Goal: Task Accomplishment & Management: Complete application form

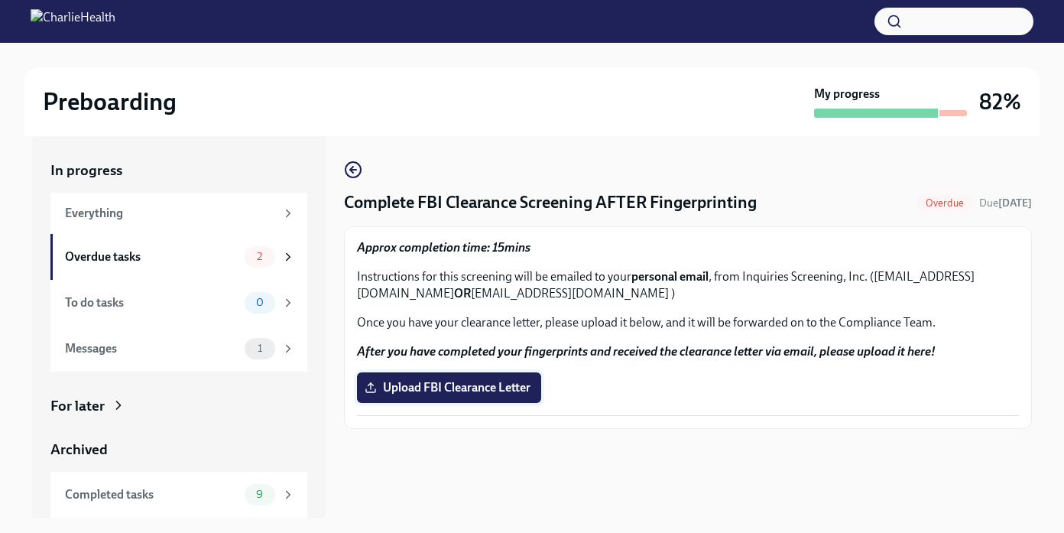
click at [454, 389] on span "Upload FBI Clearance Letter" at bounding box center [449, 387] width 163 height 15
click at [0, 0] on input "Upload FBI Clearance Letter" at bounding box center [0, 0] width 0 height 0
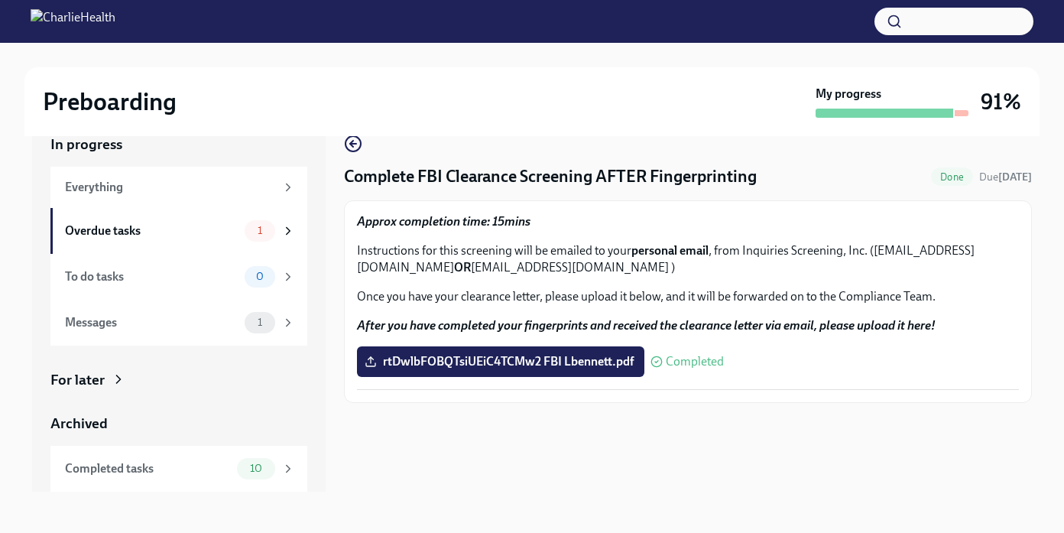
scroll to position [28, 0]
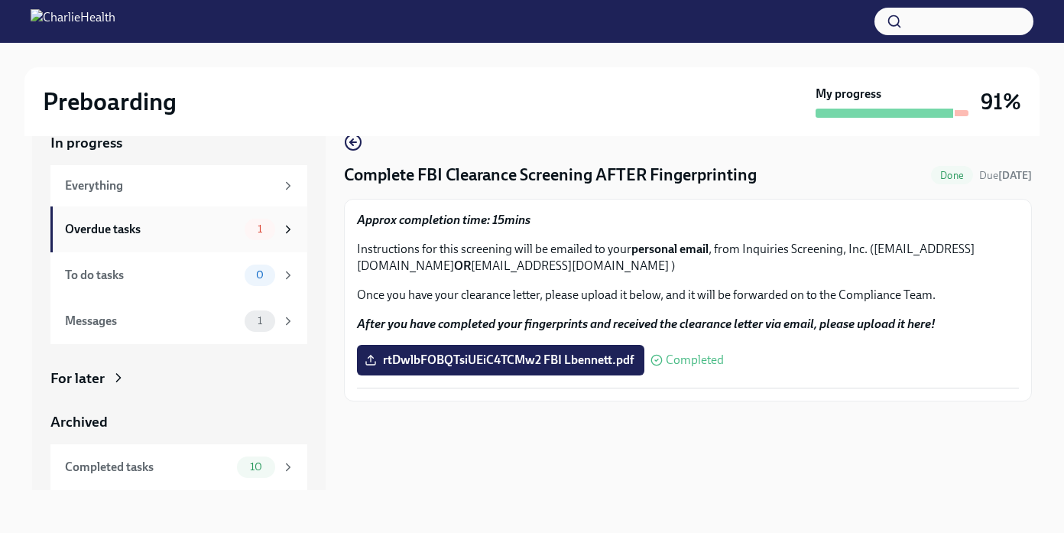
click at [270, 233] on span "1" at bounding box center [259, 228] width 23 height 11
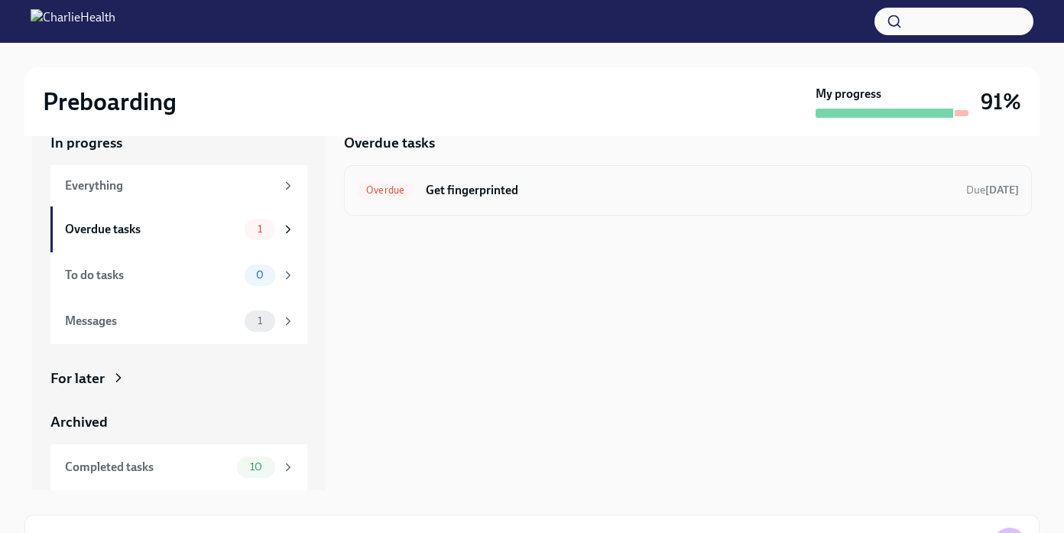
click at [471, 190] on h6 "Get fingerprinted" at bounding box center [690, 190] width 528 height 17
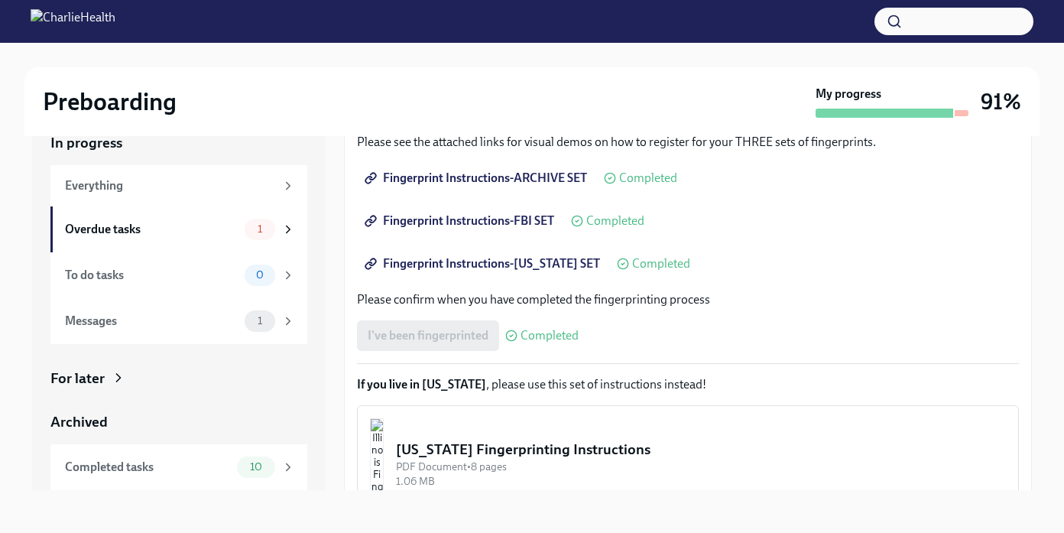
scroll to position [261, 0]
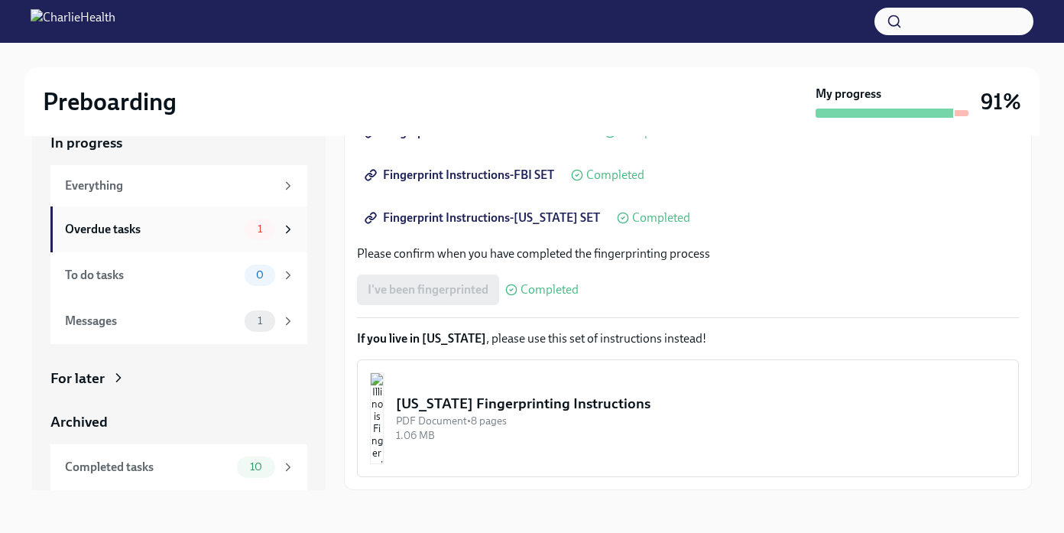
click at [281, 232] on icon at bounding box center [288, 229] width 14 height 14
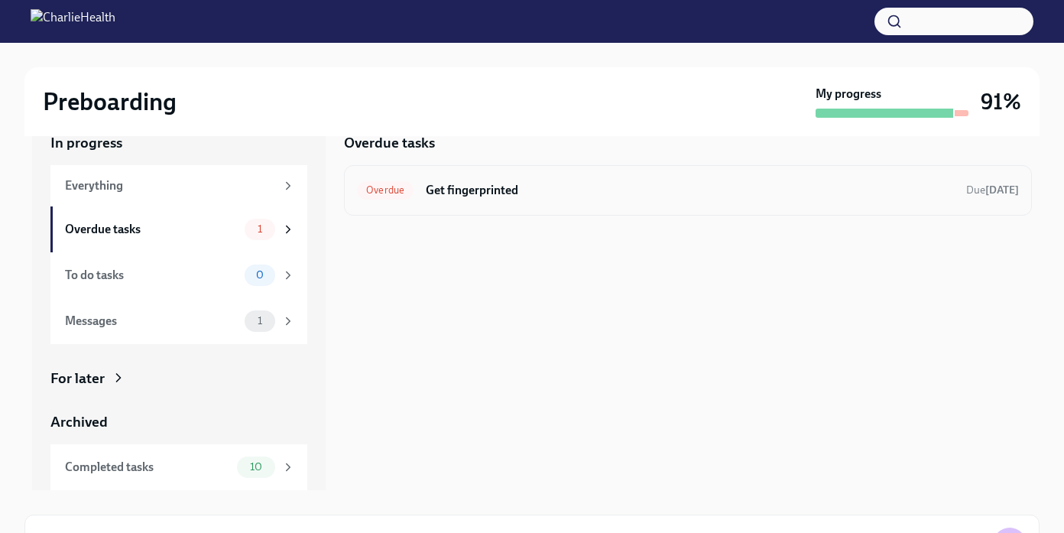
click at [444, 189] on h6 "Get fingerprinted" at bounding box center [690, 190] width 528 height 17
